Goal: Information Seeking & Learning: Stay updated

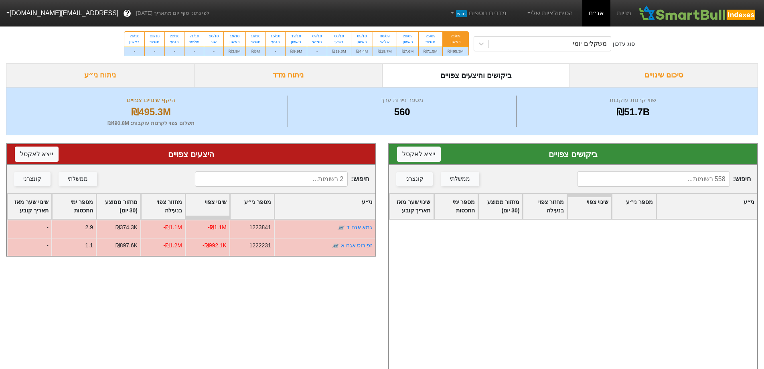
scroll to position [146, 0]
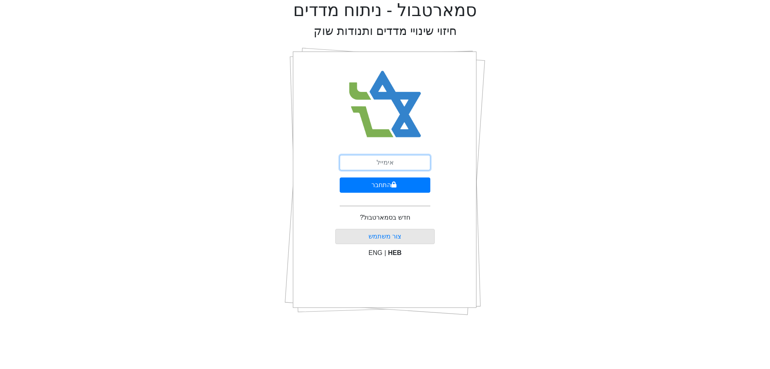
click at [387, 162] on input "email" at bounding box center [385, 162] width 91 height 15
type input "[EMAIL_ADDRESS][DOMAIN_NAME]"
click at [391, 188] on button "התחבר" at bounding box center [385, 184] width 91 height 15
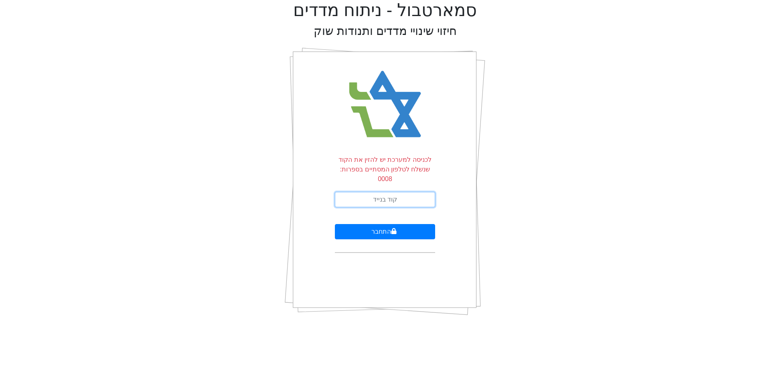
click at [391, 192] on input "text" at bounding box center [385, 199] width 100 height 15
type input "345428"
click at [335, 224] on button "התחבר" at bounding box center [385, 231] width 100 height 15
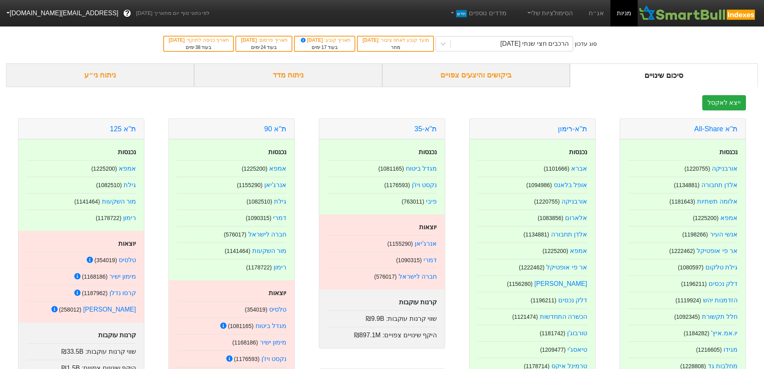
click at [475, 79] on div "ביקושים והיצעים צפויים" at bounding box center [476, 75] width 188 height 24
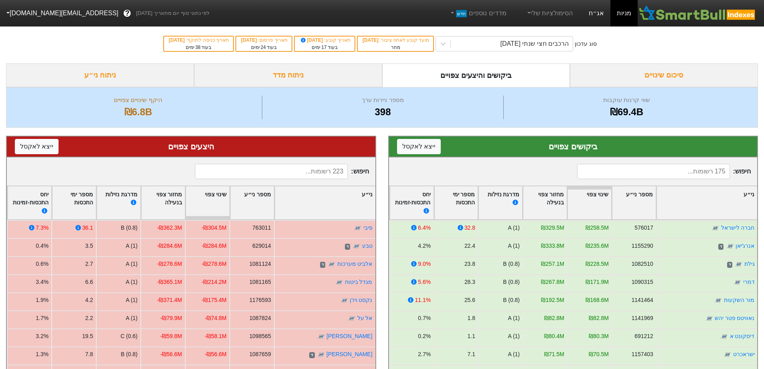
click at [599, 21] on link "אג״ח" at bounding box center [596, 13] width 28 height 26
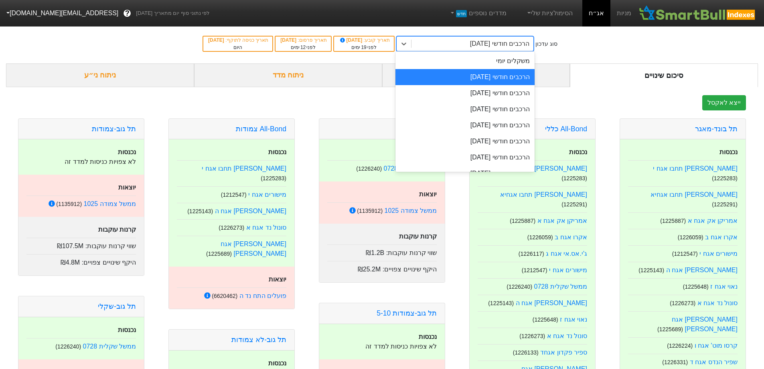
click at [523, 41] on div "הרכבים חודשי 29/09/2025" at bounding box center [499, 44] width 59 height 10
click at [517, 65] on div "משקלים יומי" at bounding box center [465, 61] width 139 height 16
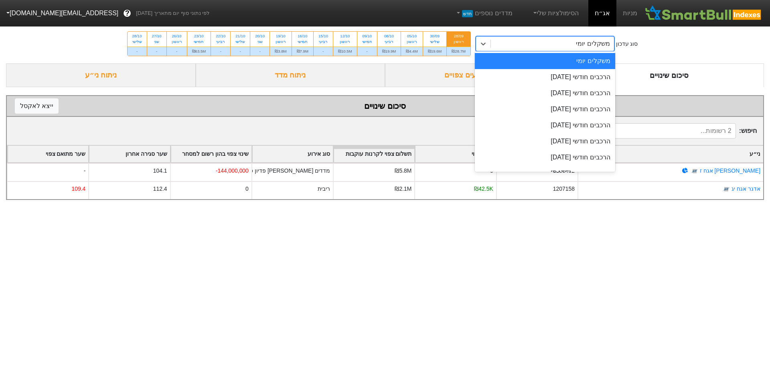
click at [559, 43] on div "משקלים יומי" at bounding box center [552, 44] width 123 height 14
click at [583, 91] on div "הרכבים חודשי 29/10/2025" at bounding box center [545, 93] width 140 height 16
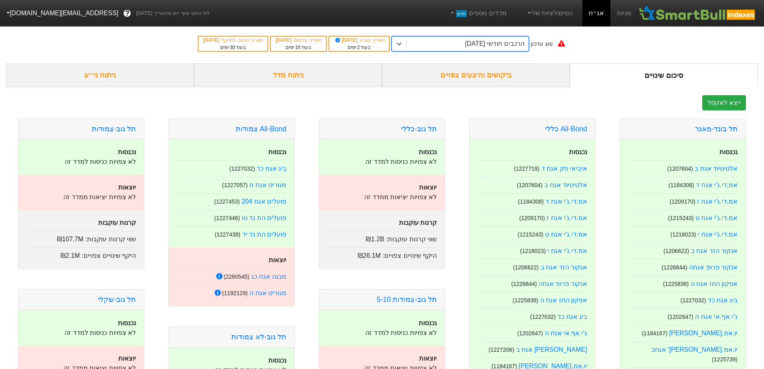
click at [523, 73] on div "ביקושים והיצעים צפויים" at bounding box center [476, 75] width 188 height 24
